Goal: Information Seeking & Learning: Learn about a topic

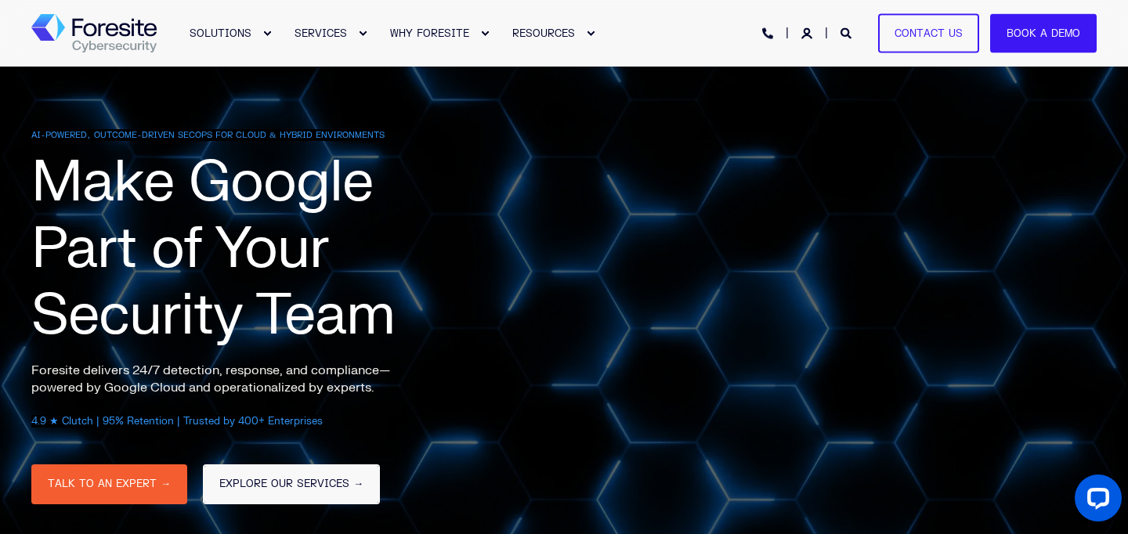
click at [270, 474] on link "EXPLORE OUR SERVICES →" at bounding box center [291, 485] width 177 height 40
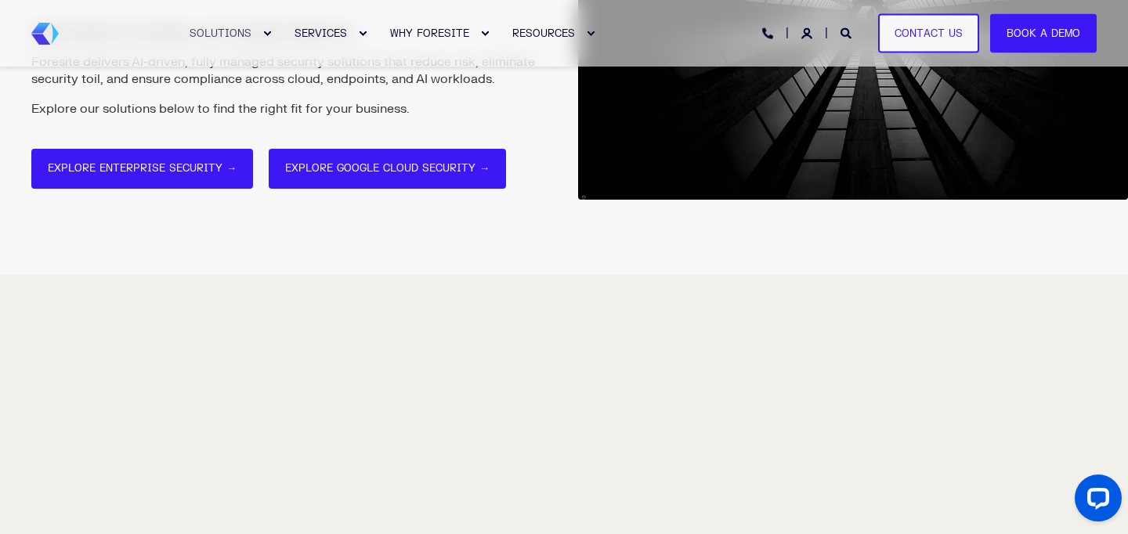
scroll to position [385, 0]
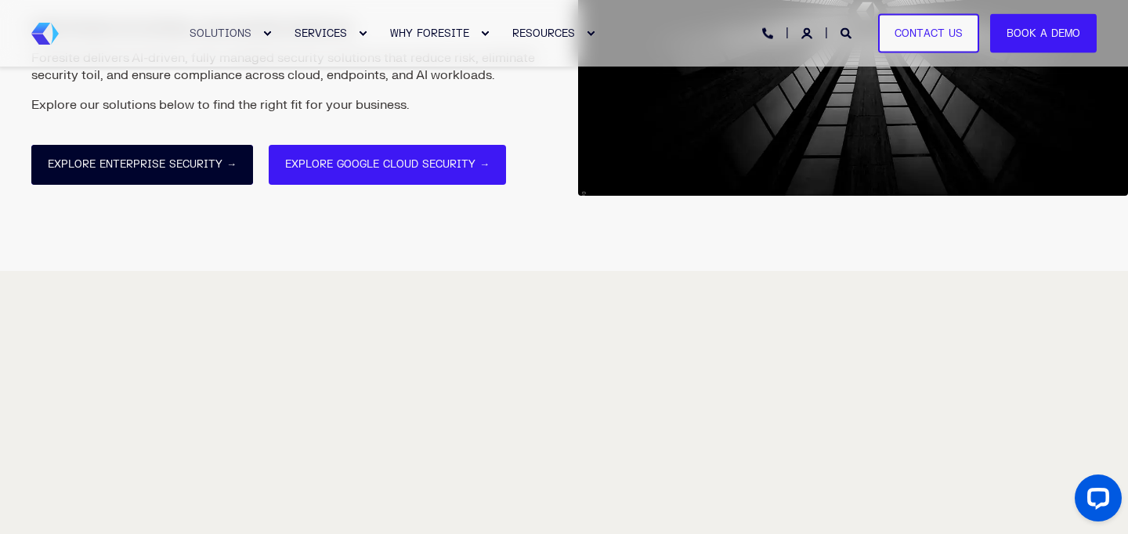
click at [154, 158] on link "Explore Enterprise Security →" at bounding box center [142, 165] width 222 height 40
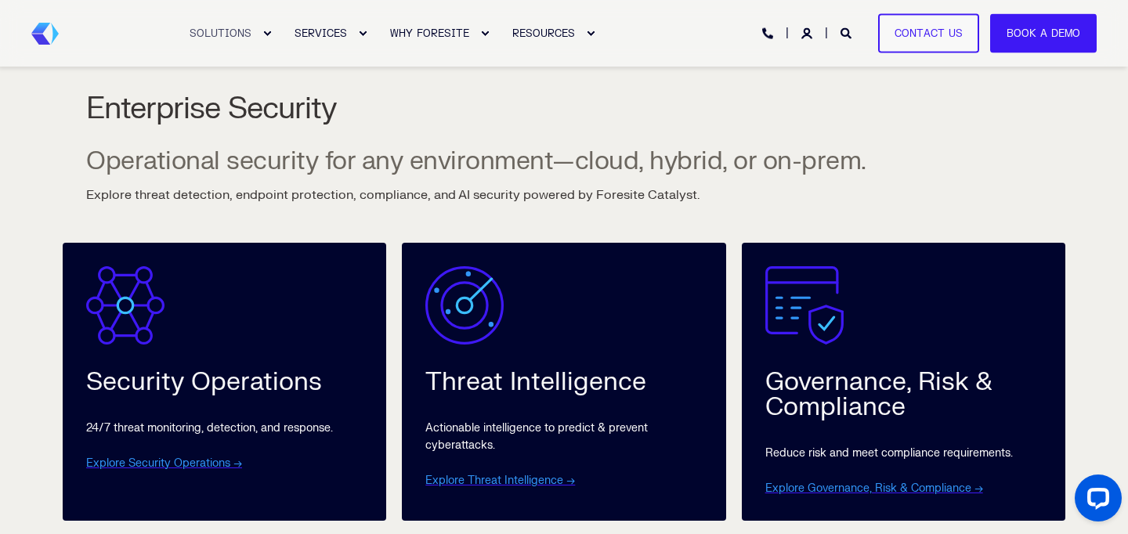
scroll to position [765, 0]
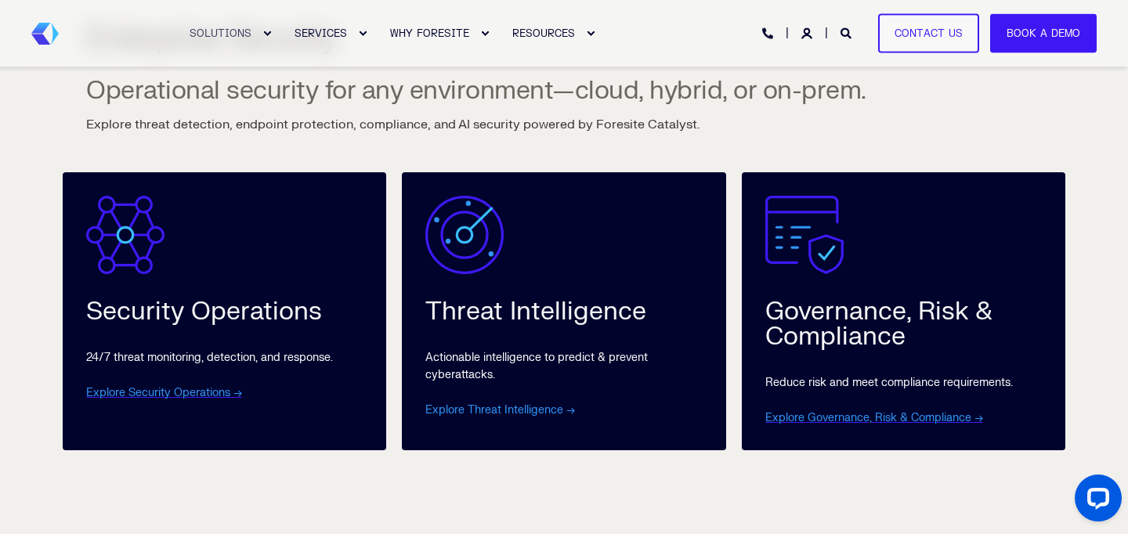
click at [540, 408] on link "Explore Threat Intelligence →" at bounding box center [500, 410] width 150 height 13
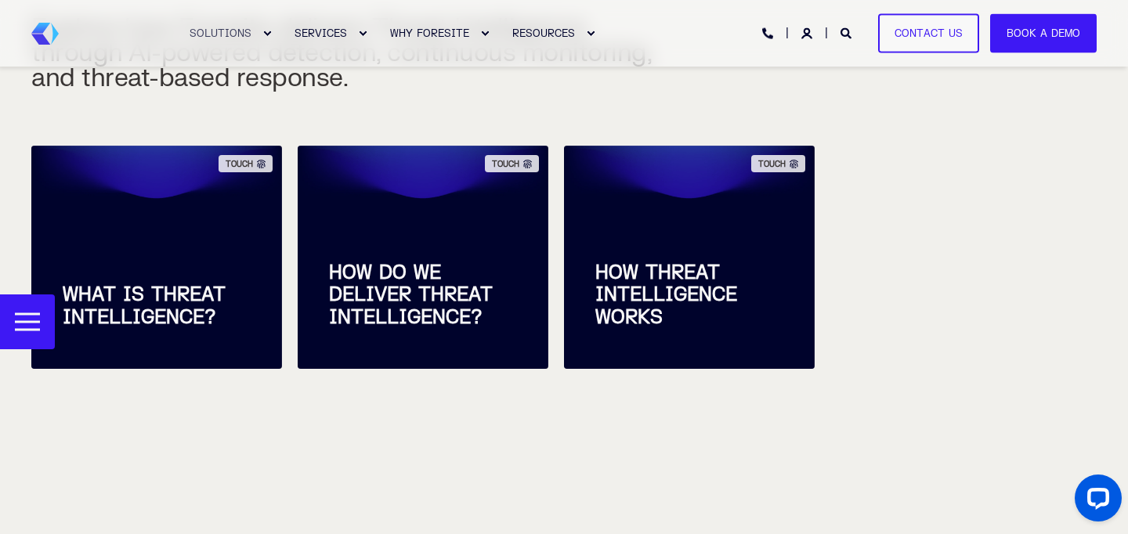
scroll to position [331, 0]
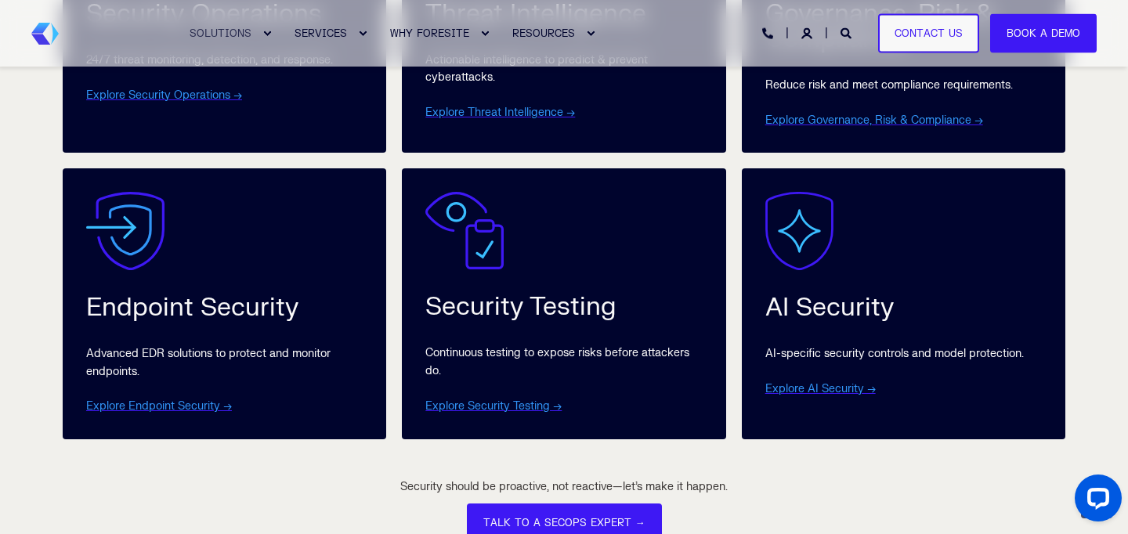
scroll to position [1066, 0]
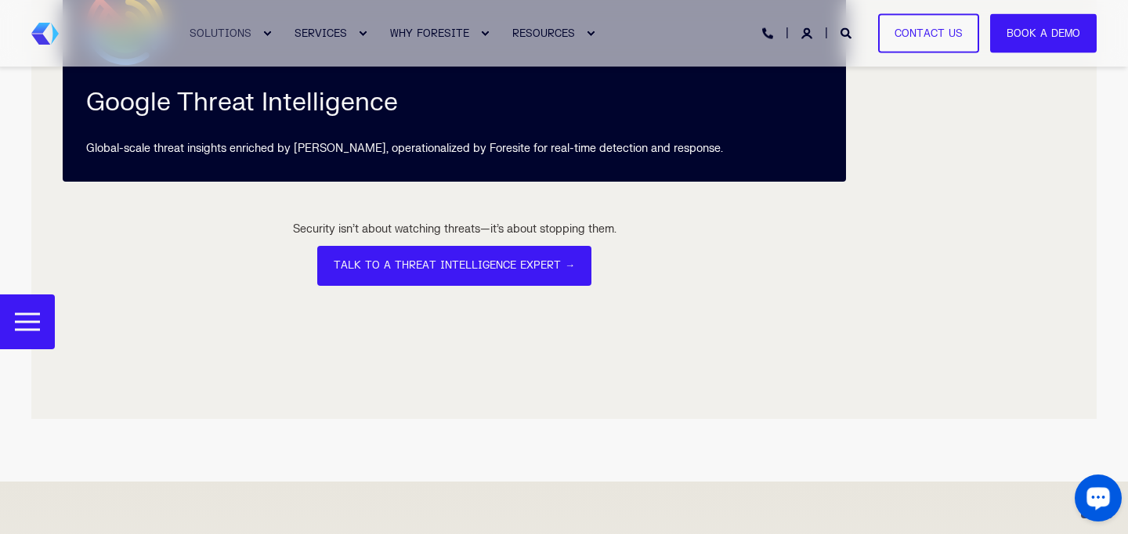
scroll to position [3054, 0]
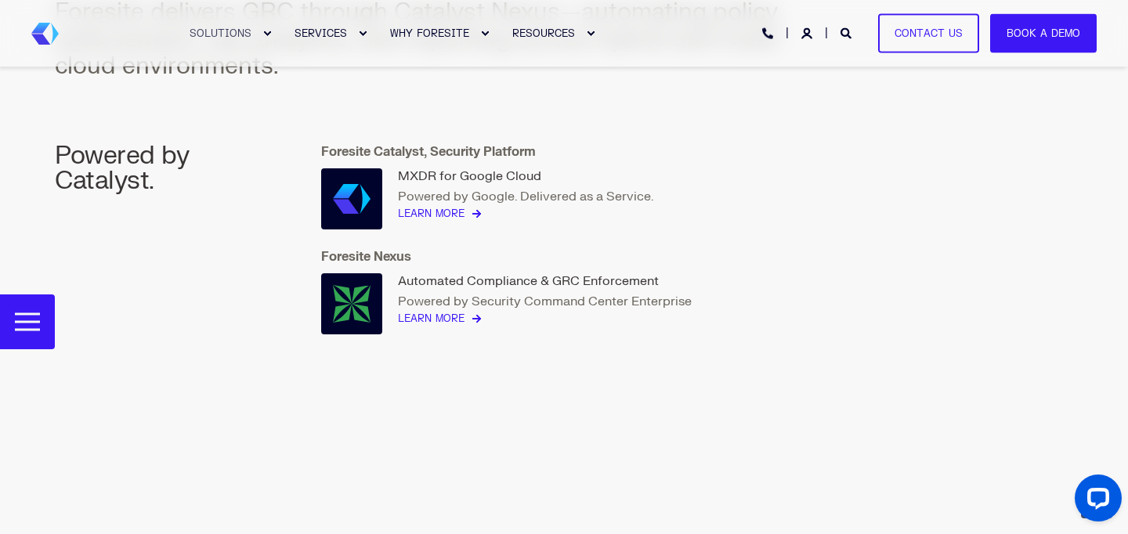
scroll to position [2004, 0]
click at [449, 323] on link "Learn More" at bounding box center [431, 321] width 67 height 16
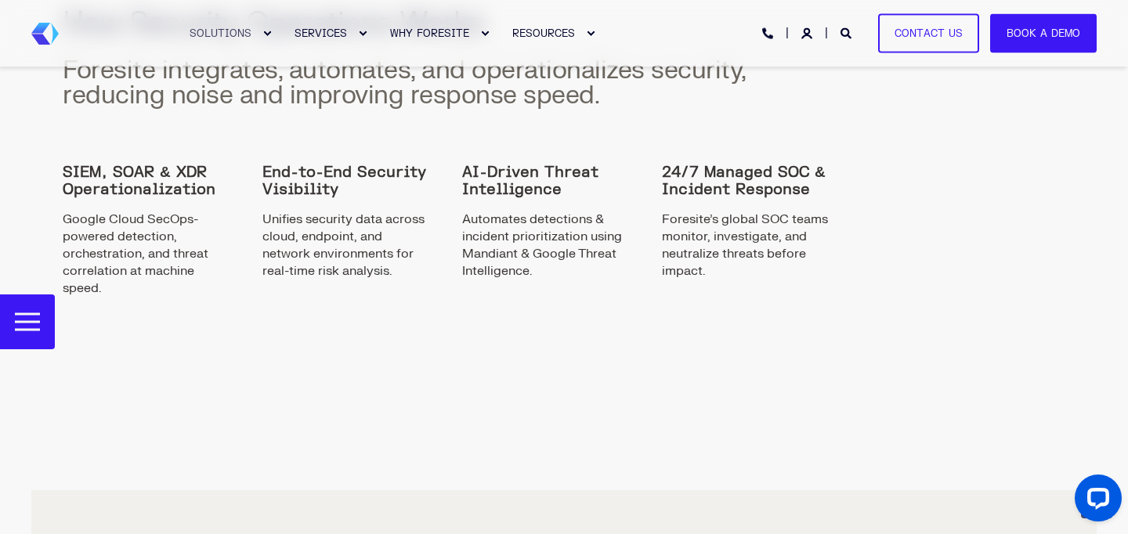
scroll to position [2512, 0]
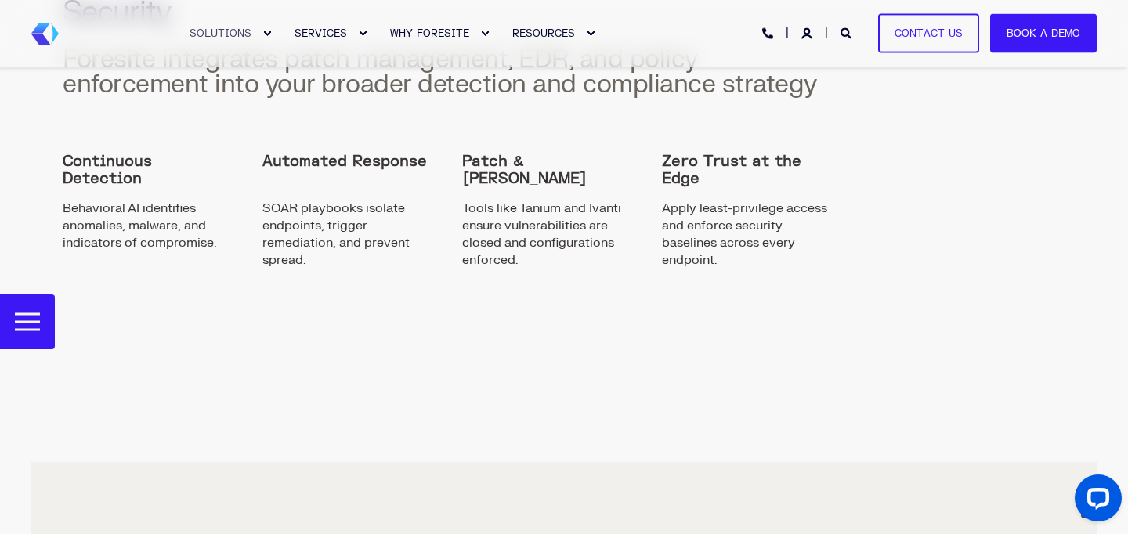
scroll to position [1869, 0]
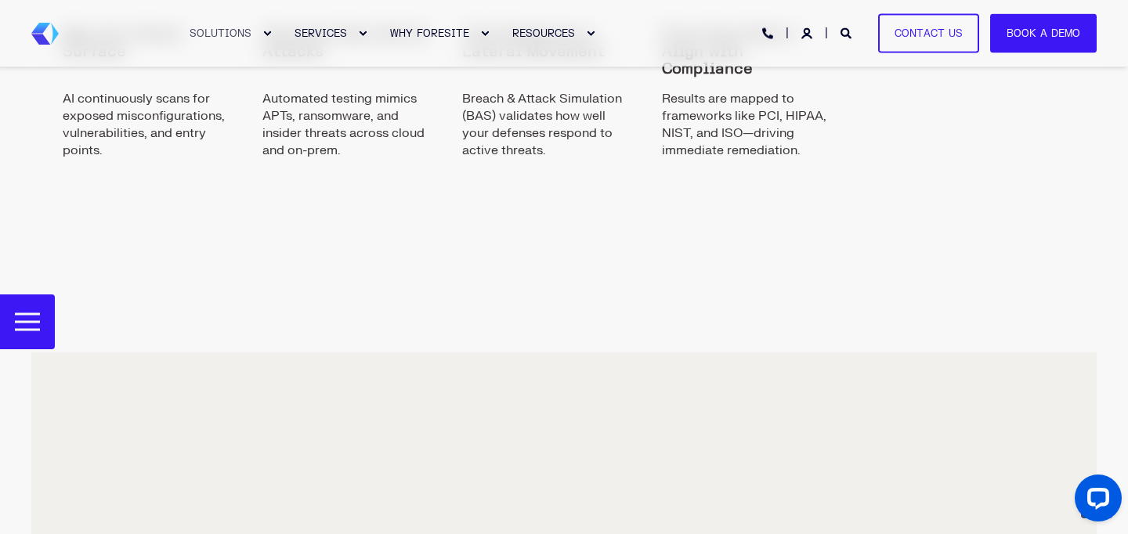
scroll to position [2566, 0]
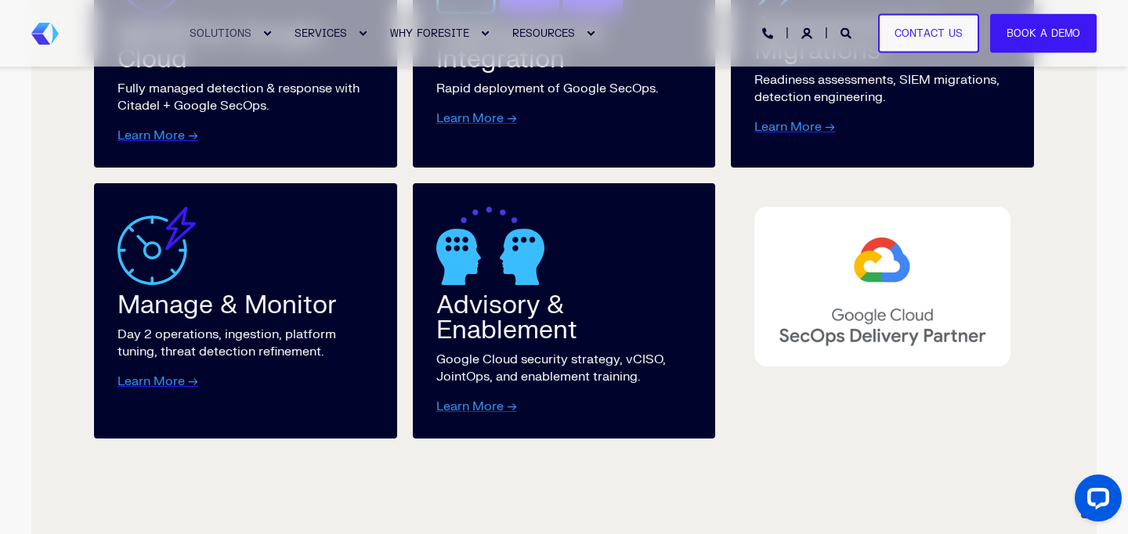
scroll to position [2198, 0]
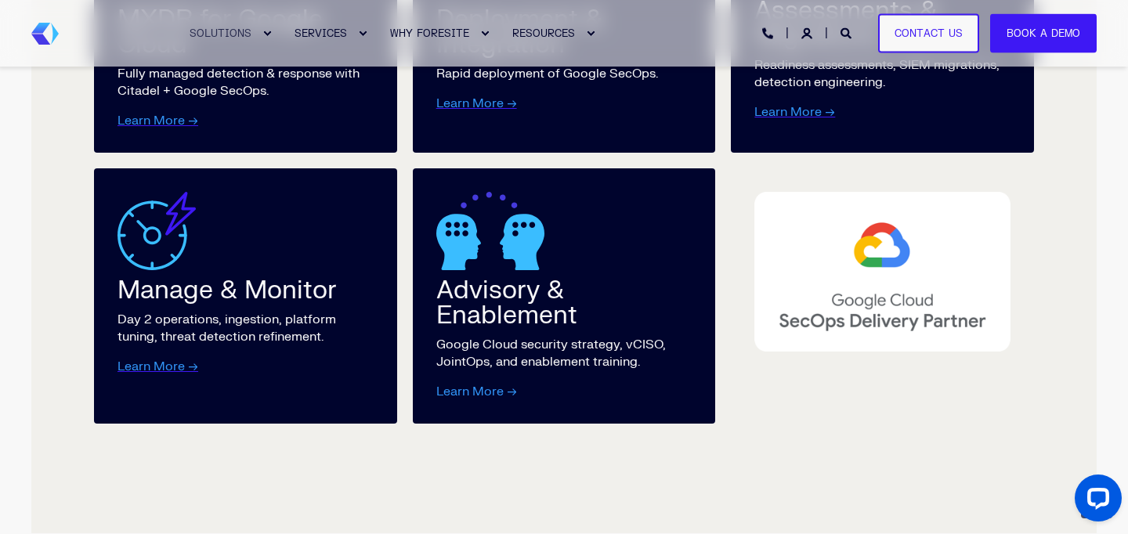
click at [503, 398] on link "Learn More →" at bounding box center [476, 392] width 81 height 16
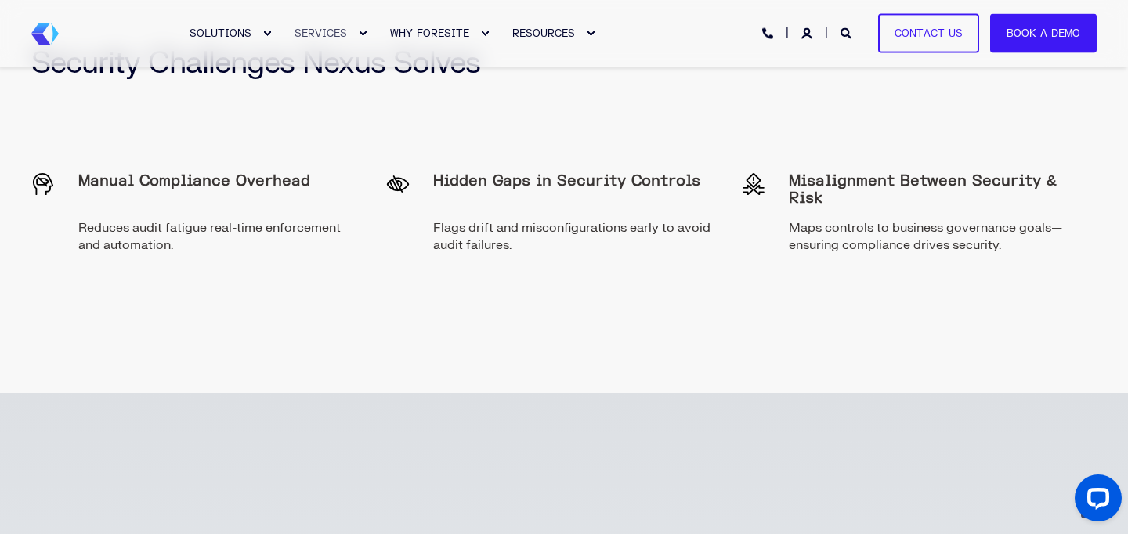
scroll to position [2419, 0]
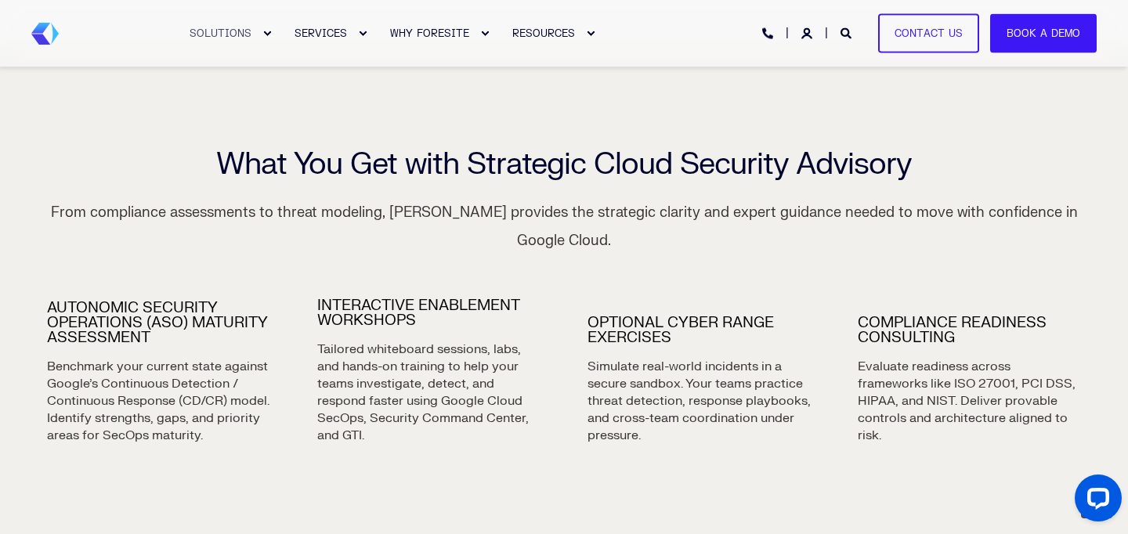
scroll to position [1174, 0]
